Goal: Task Accomplishment & Management: Manage account settings

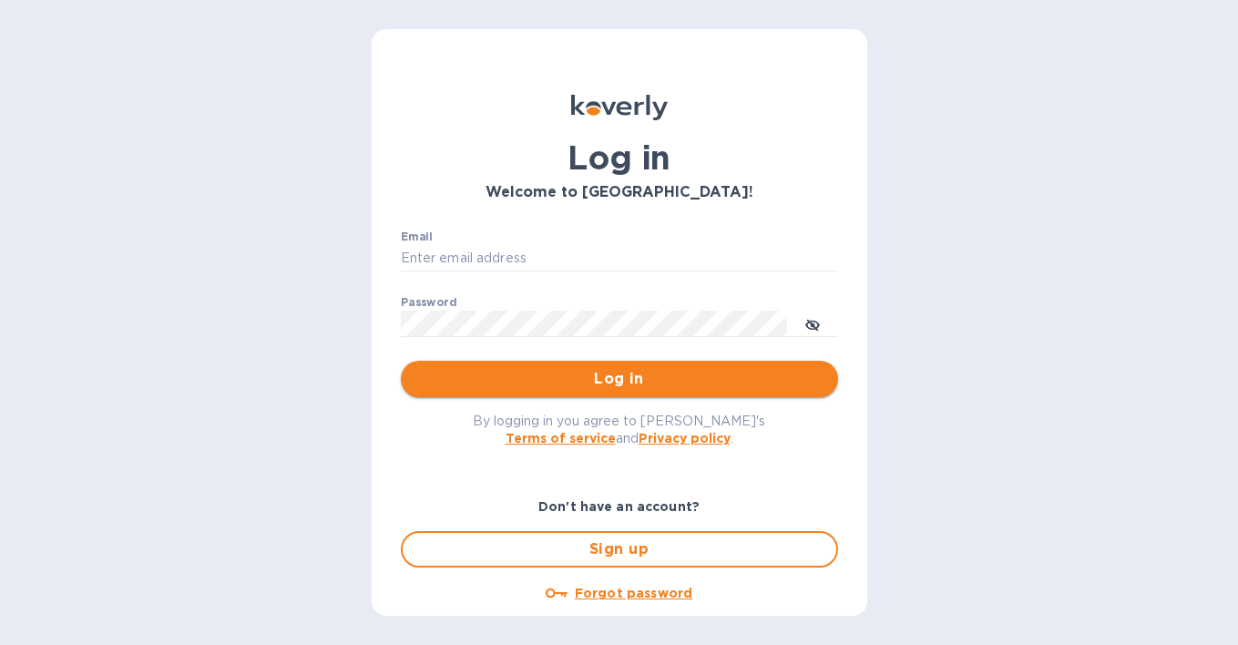
type input "[PERSON_NAME][EMAIL_ADDRESS][DOMAIN_NAME]"
click at [607, 382] on span "Log in" at bounding box center [619, 379] width 408 height 22
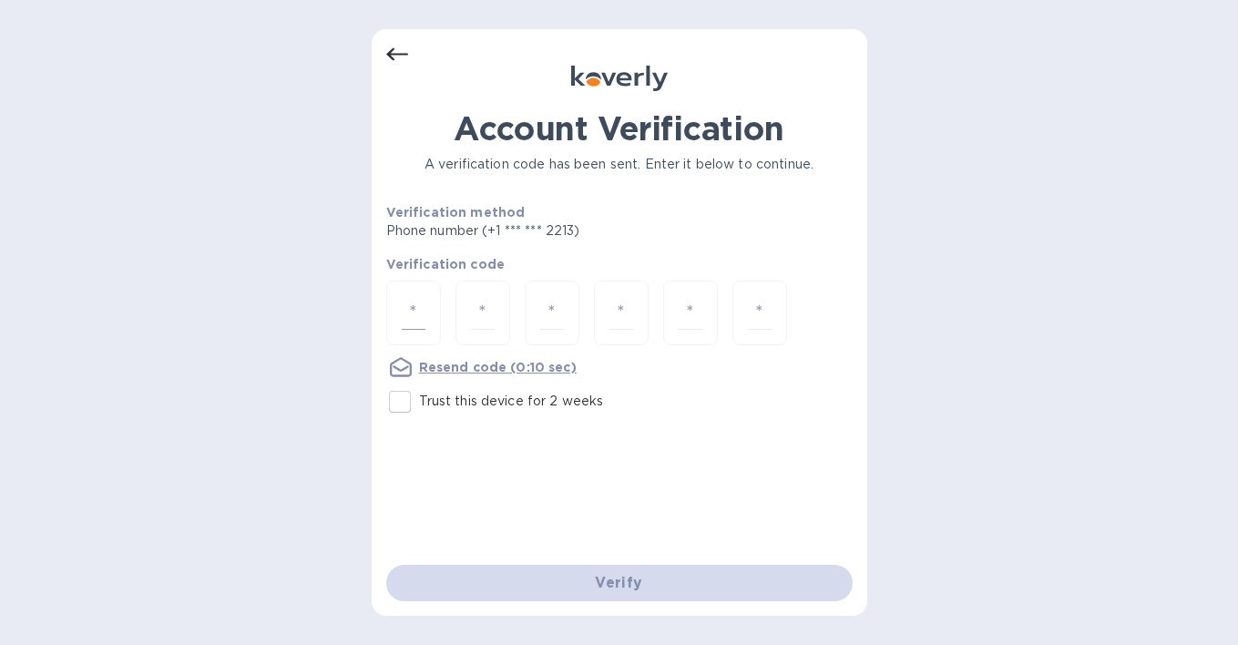
click at [415, 308] on input "number" at bounding box center [414, 313] width 24 height 34
type input "1"
type input "0"
type input "7"
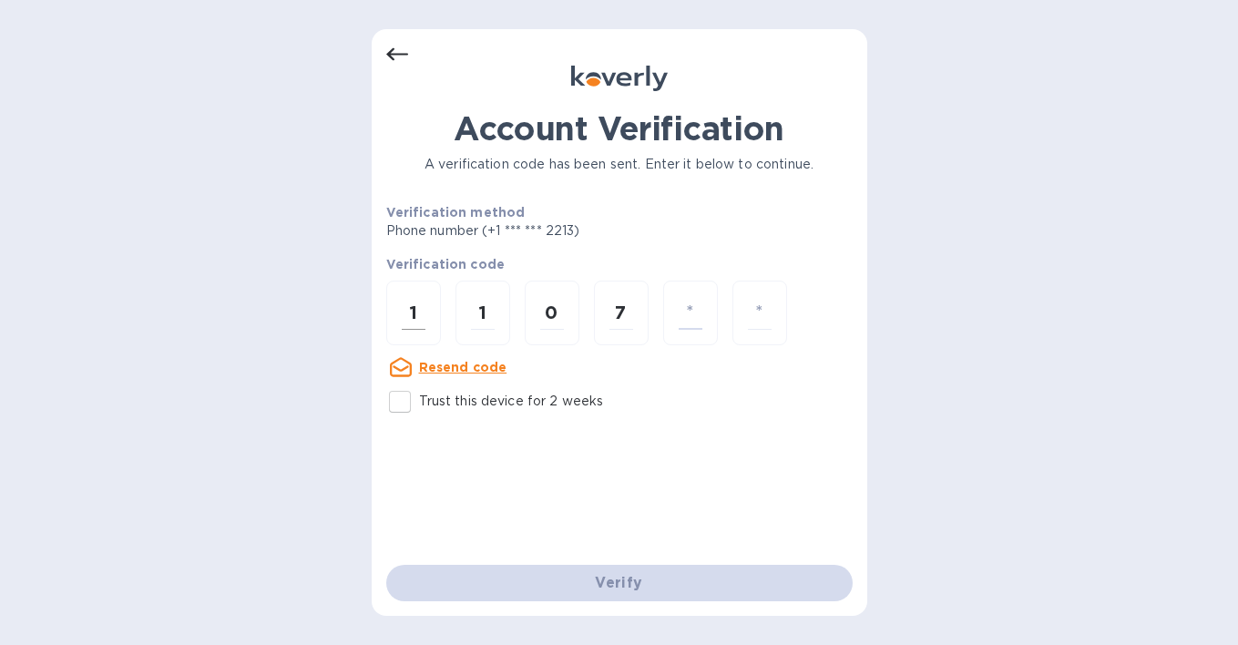
type input "8"
type input "6"
